Goal: Task Accomplishment & Management: Manage account settings

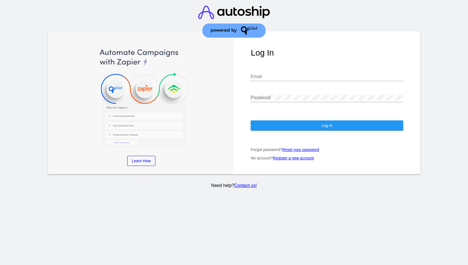
type input "[EMAIL_ADDRESS][DOMAIN_NAME]"
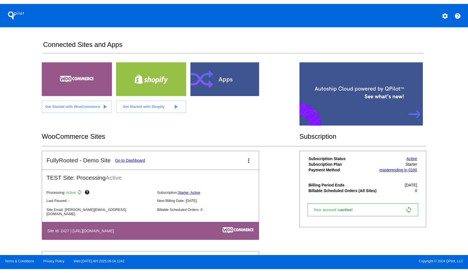
scroll to position [98, 0]
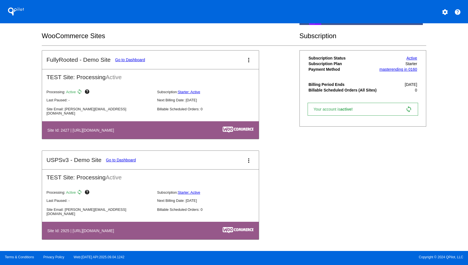
click at [127, 160] on link "Go to Dashboard" at bounding box center [121, 160] width 30 height 4
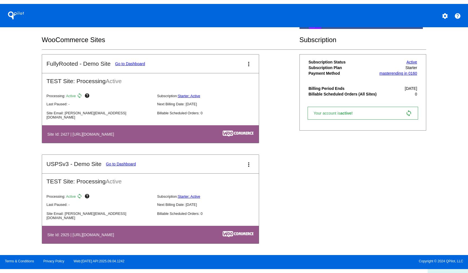
scroll to position [90, 0]
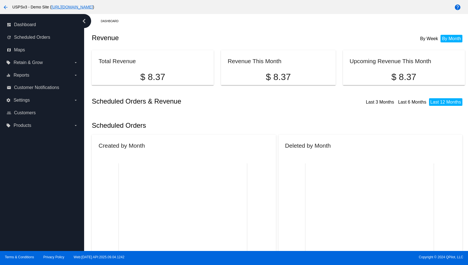
click at [149, 9] on div "arrow_back USPSv3 - Demo Site ( [URL][DOMAIN_NAME] )" at bounding box center [195, 6] width 390 height 11
click at [93, 6] on link "[URL][DOMAIN_NAME]" at bounding box center [72, 7] width 42 height 4
click at [5, 5] on mat-icon "arrow_back" at bounding box center [5, 7] width 7 height 7
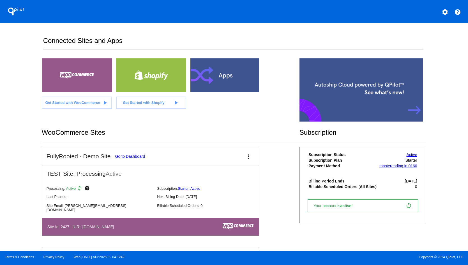
click at [139, 157] on link "Go to Dashboard" at bounding box center [130, 156] width 30 height 4
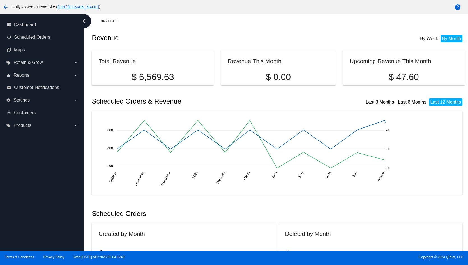
click at [99, 6] on link "https://woocommerce-753422-4577213.cloudwaysapps.com" at bounding box center [79, 7] width 42 height 4
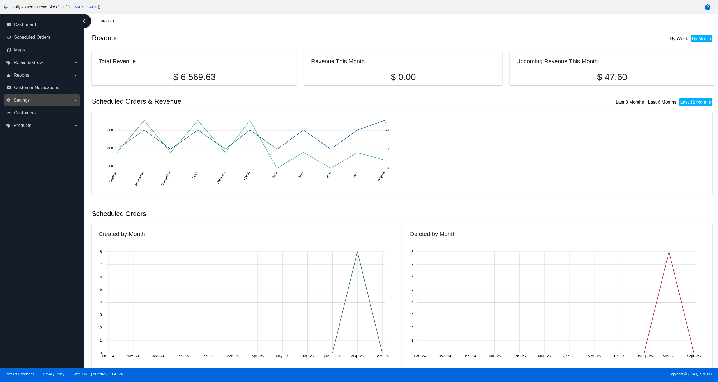
click at [26, 101] on span "Settings" at bounding box center [21, 100] width 16 height 5
click at [0, 0] on input "settings Settings arrow_drop_down" at bounding box center [0, 0] width 0 height 0
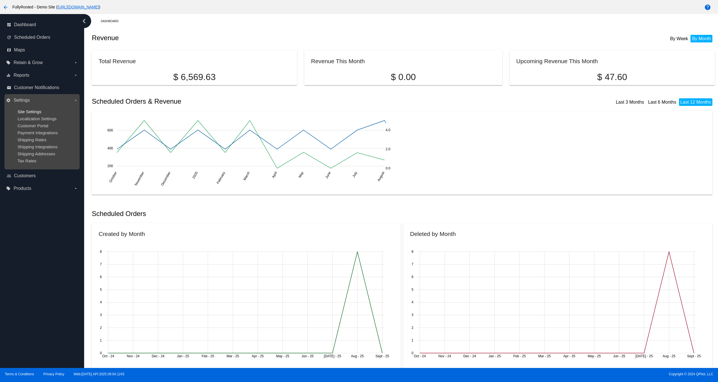
click at [27, 111] on span "Site Settings" at bounding box center [29, 111] width 24 height 5
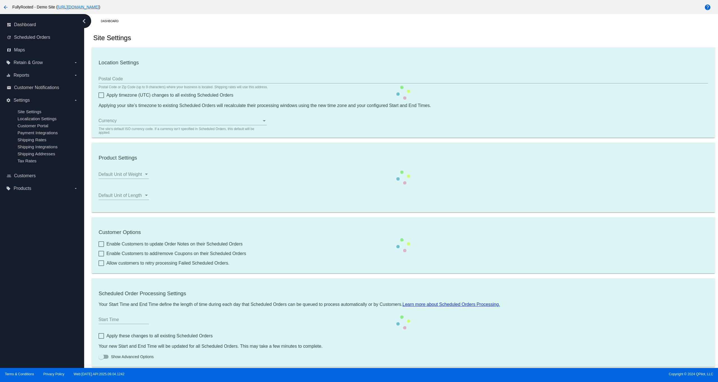
type input "00:00"
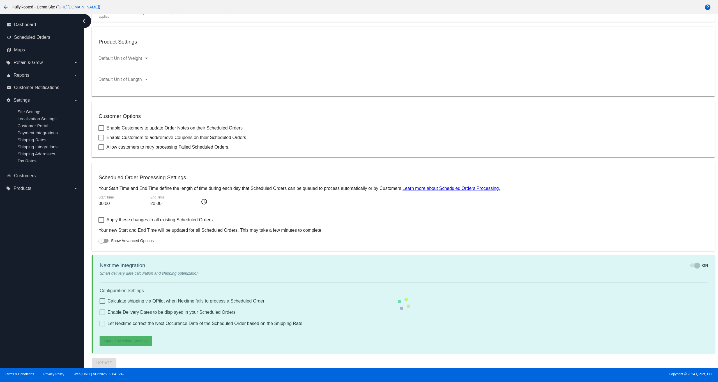
checkbox input "true"
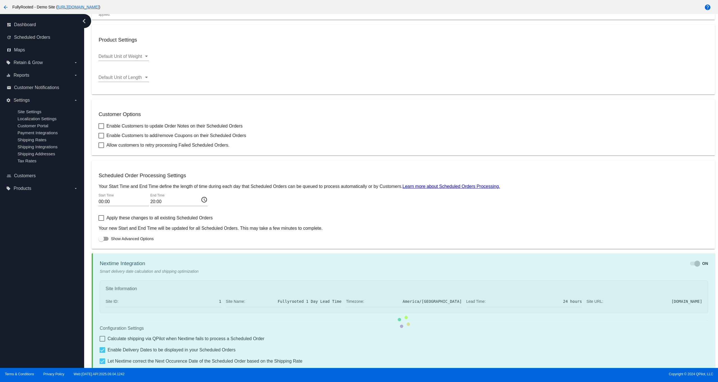
checkbox input "true"
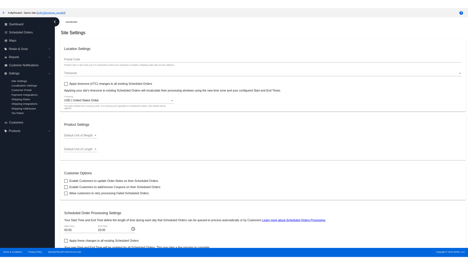
scroll to position [179, 0]
